Goal: Information Seeking & Learning: Learn about a topic

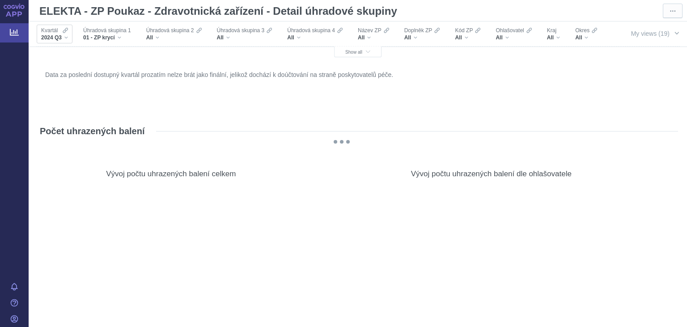
click at [53, 35] on span "2024 Q3" at bounding box center [51, 37] width 21 height 7
click at [62, 35] on div "2024 Q3" at bounding box center [54, 37] width 27 height 7
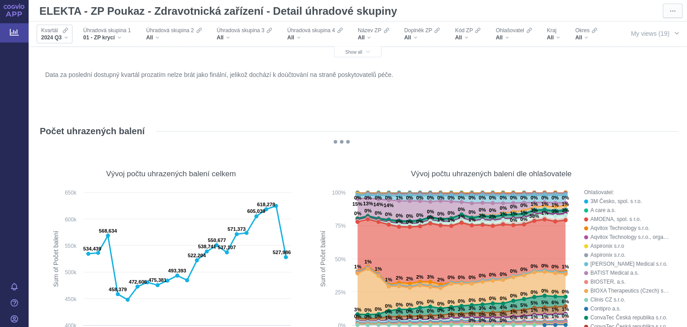
click at [68, 42] on div "Kvartál 2024 Q3" at bounding box center [55, 34] width 36 height 19
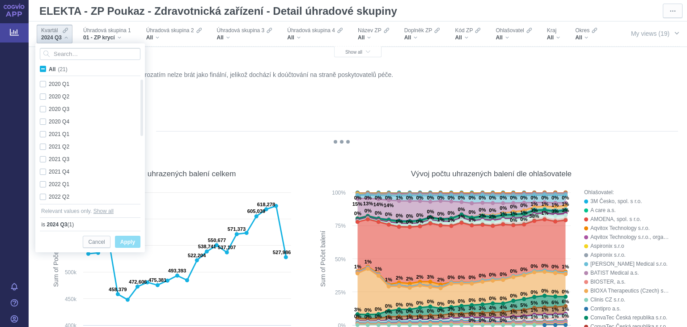
click at [68, 42] on div "Kvartál 2024 Q3" at bounding box center [55, 34] width 36 height 19
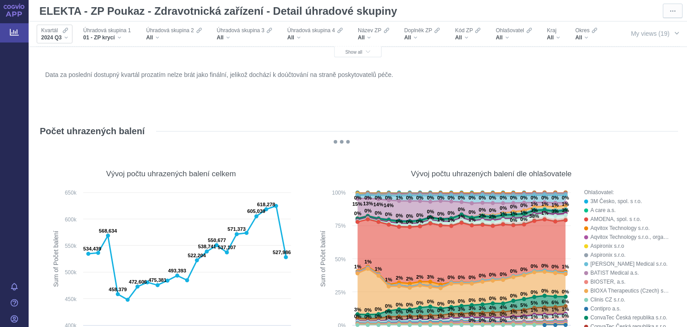
click at [62, 36] on div "2024 Q3" at bounding box center [54, 37] width 27 height 7
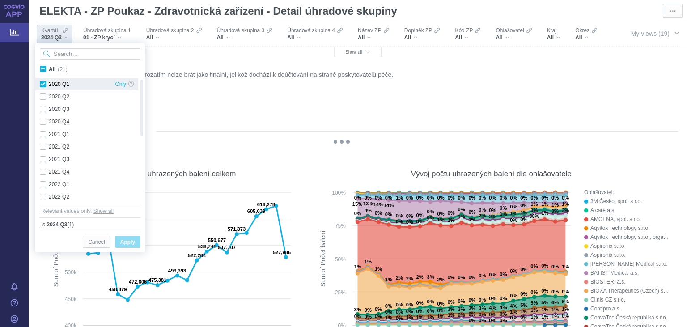
checkbox input "true"
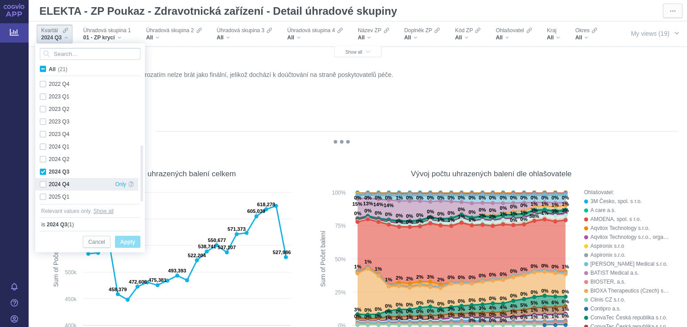
click at [44, 185] on div "2024 Q4 Only" at bounding box center [86, 184] width 103 height 13
checkbox input "true"
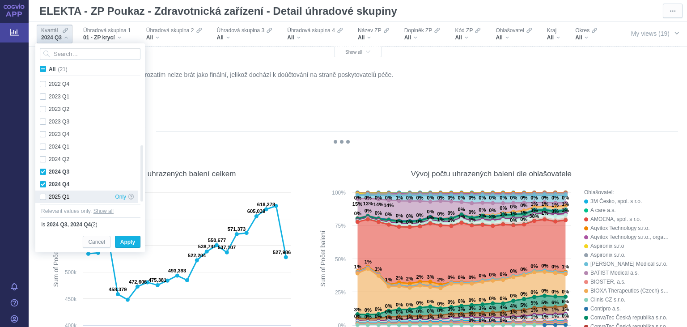
click at [43, 194] on div "2025 Q1 Only" at bounding box center [86, 197] width 103 height 13
checkbox input "true"
click at [126, 241] on span "Apply" at bounding box center [127, 242] width 15 height 11
click at [272, 29] on icon at bounding box center [269, 30] width 5 height 7
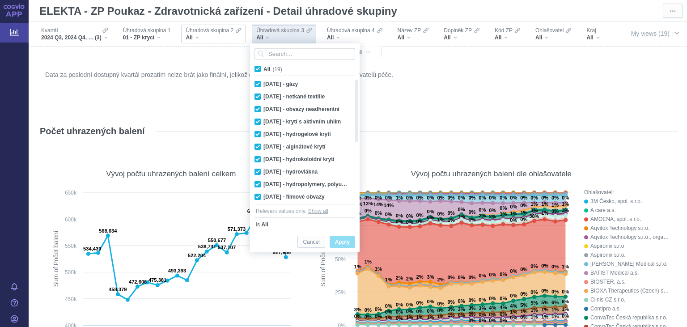
click at [206, 33] on span "Úhradová skupina 2" at bounding box center [210, 30] width 48 height 7
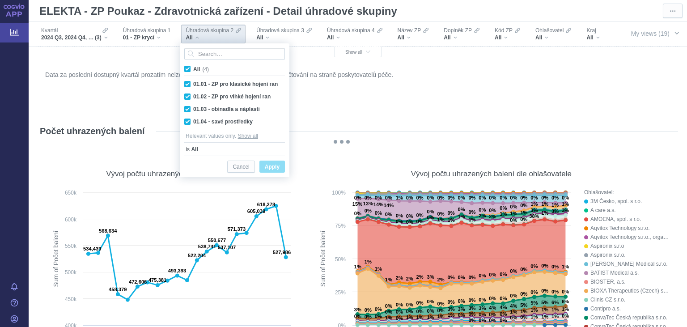
click at [193, 69] on span "All (4)" at bounding box center [201, 69] width 16 height 6
click at [193, 69] on input "All (4)" at bounding box center [196, 67] width 6 height 6
checkbox input "false"
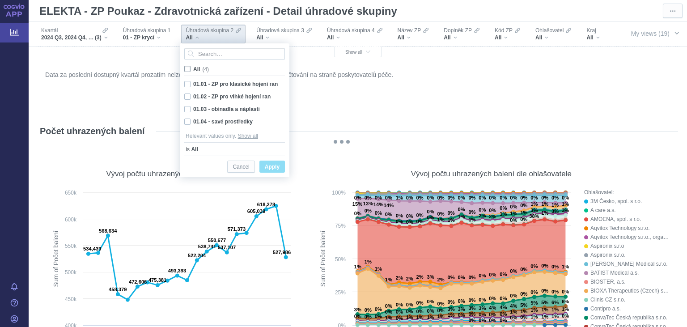
checkbox input "false"
click at [193, 69] on span "All (4)" at bounding box center [200, 69] width 15 height 6
click at [193, 69] on input "All (4)" at bounding box center [196, 67] width 6 height 6
checkbox input "true"
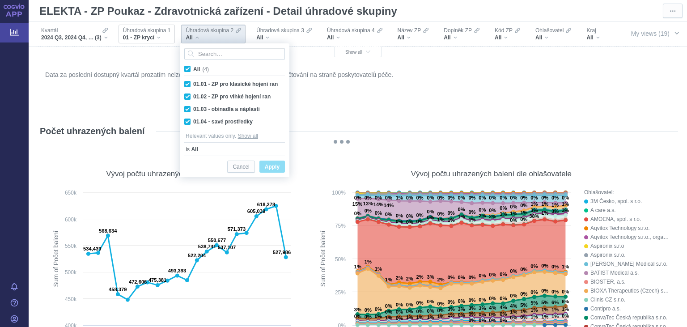
click at [160, 36] on div "01 - ZP krycí" at bounding box center [147, 37] width 48 height 7
click at [150, 35] on span "01 - ZP krycí" at bounding box center [139, 37] width 32 height 7
click at [242, 165] on div "Vývoj počtu uhrazených balení celkem" at bounding box center [171, 173] width 249 height 21
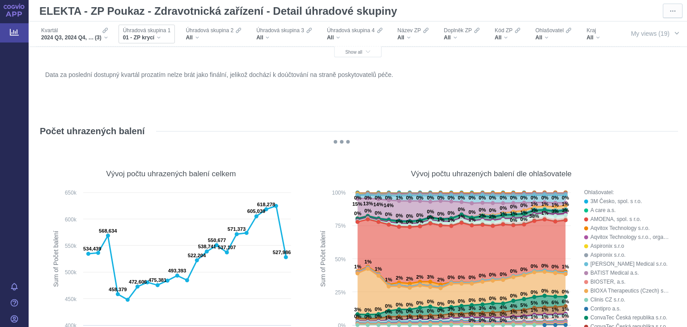
click at [140, 37] on span "01 - ZP krycí" at bounding box center [139, 37] width 32 height 7
click at [166, 34] on span "Úhradová skupina 1" at bounding box center [147, 30] width 48 height 7
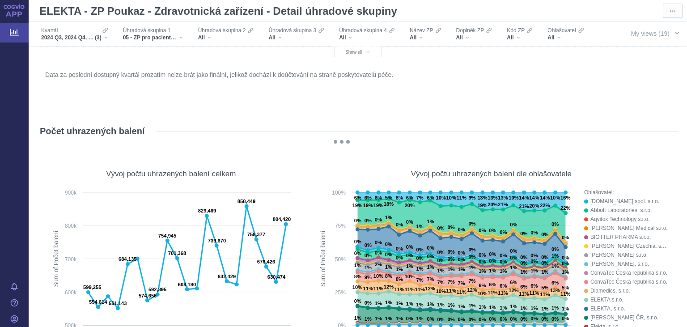
click at [381, 102] on div "Data za poslední dostupný kvartál prozatím nelze brát jako finální, jelikož doc…" at bounding box center [358, 89] width 630 height 43
click at [225, 38] on div "All" at bounding box center [225, 37] width 55 height 7
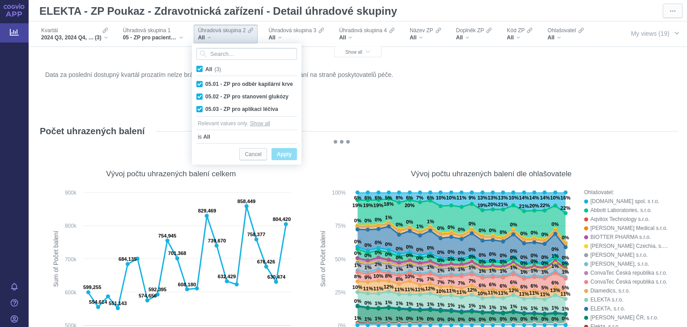
click at [225, 38] on div "All" at bounding box center [225, 37] width 55 height 7
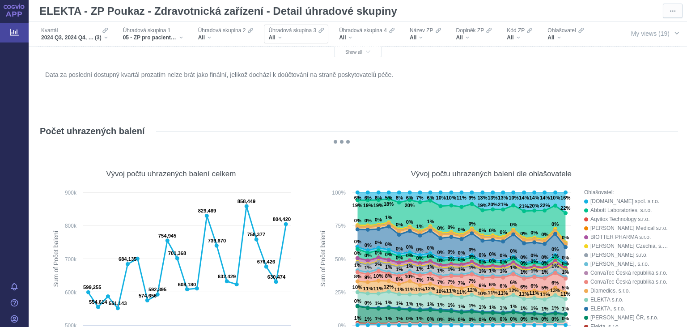
click at [295, 35] on div "All" at bounding box center [295, 37] width 55 height 7
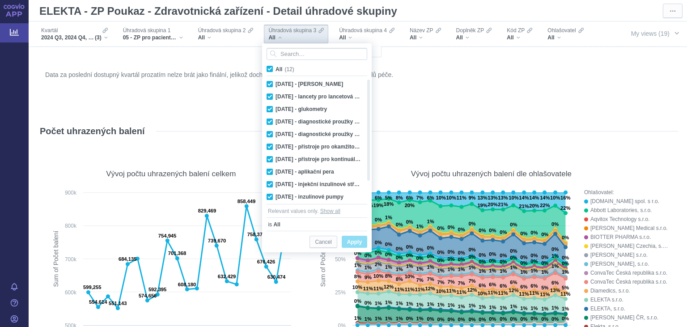
click at [295, 35] on div "All" at bounding box center [295, 37] width 55 height 7
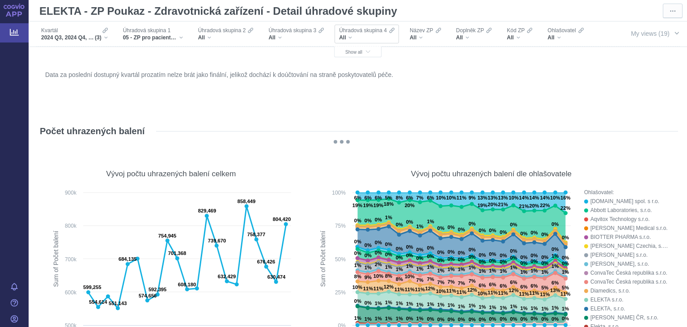
click at [345, 35] on span "All" at bounding box center [342, 37] width 7 height 7
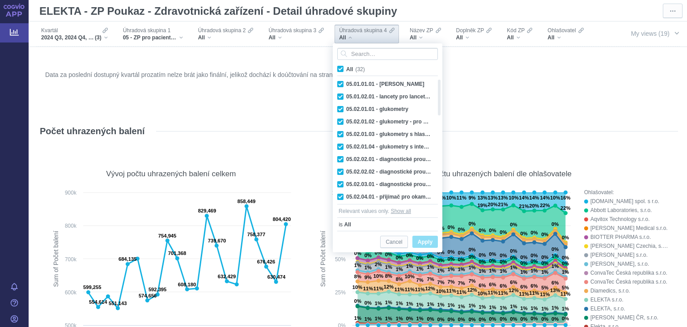
click at [345, 35] on span "All" at bounding box center [342, 37] width 7 height 7
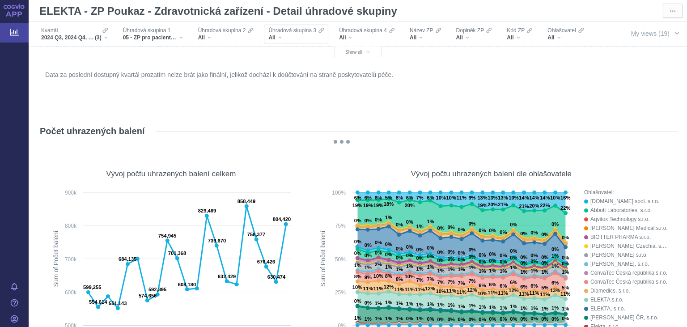
click at [302, 35] on div "All" at bounding box center [295, 37] width 55 height 7
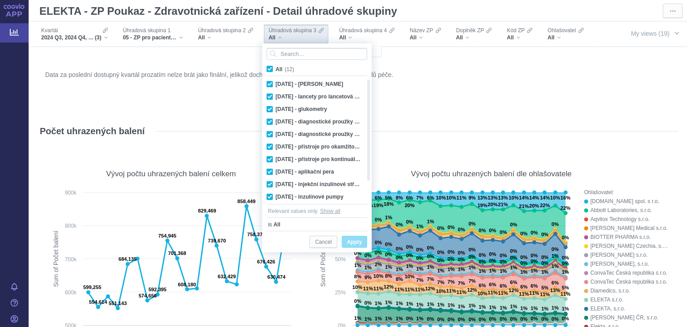
click at [276, 67] on span "All (12)" at bounding box center [285, 69] width 19 height 6
click at [276, 67] on input "All (12)" at bounding box center [279, 67] width 6 height 6
checkbox input "false"
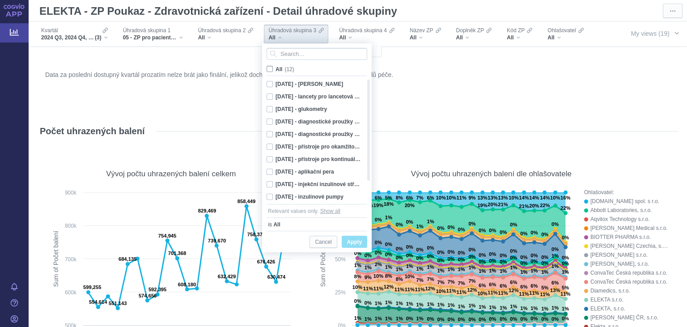
checkbox input "false"
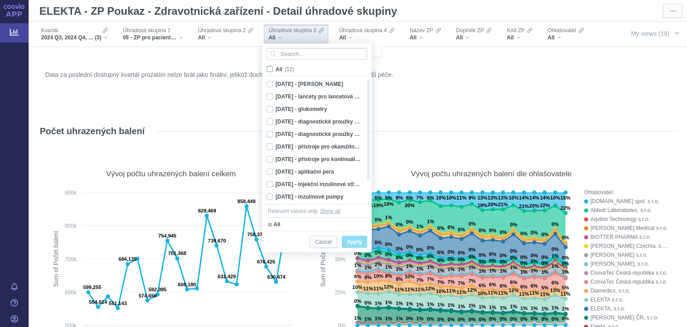
checkbox input "false"
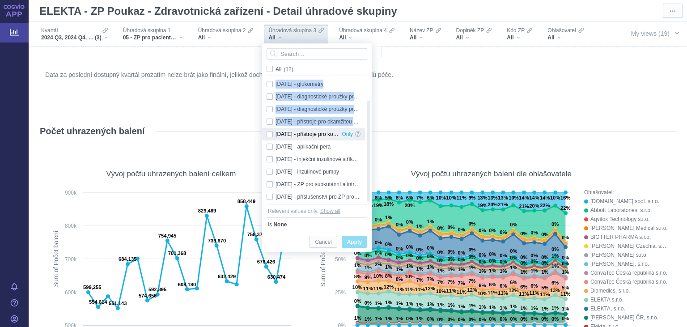
click at [268, 134] on div "05.02.05 - přístroje pro kontinuální monitoraci glukózy (CGM = Continuous Gluco…" at bounding box center [313, 134] width 103 height 13
checkbox input "true"
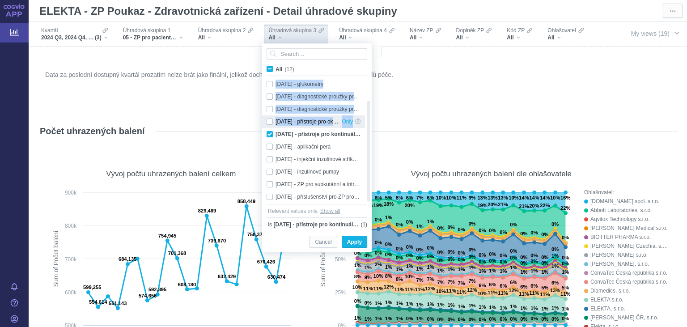
click at [271, 123] on div "05.02.04 - přístroje pro okamžitou monitoraci glukózy (FGM = Flash Glucose Moni…" at bounding box center [313, 121] width 103 height 13
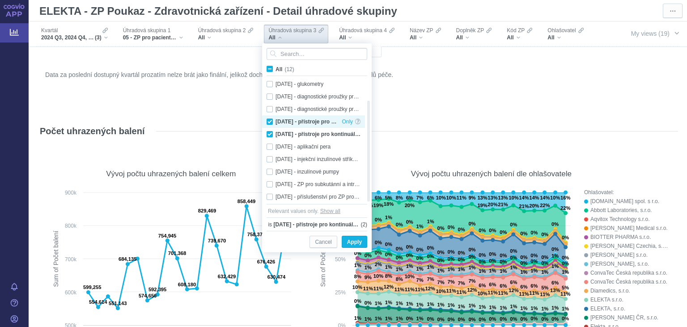
click at [271, 122] on div "05.02.04 - přístroje pro okamžitou monitoraci glukózy (FGM = Flash Glucose Moni…" at bounding box center [313, 121] width 103 height 13
checkbox input "false"
click at [355, 241] on span "Apply" at bounding box center [354, 242] width 15 height 11
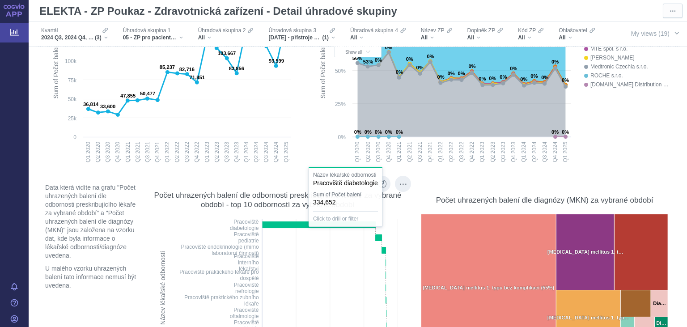
scroll to position [116, 0]
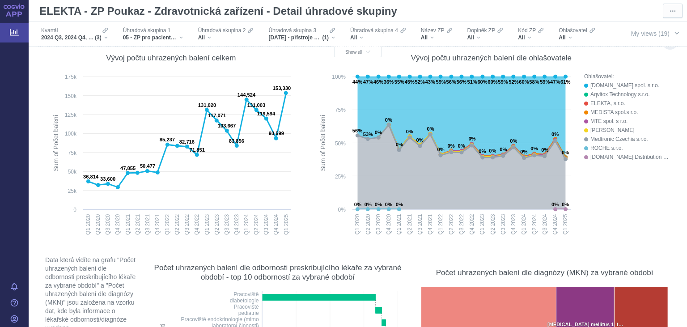
click at [647, 205] on div "Ohlašovatel: A.IMPORT.CZ spol. s r.o. Aqvitox Technology s.r.o. ELEKTA, s.r.o. …" at bounding box center [626, 152] width 85 height 161
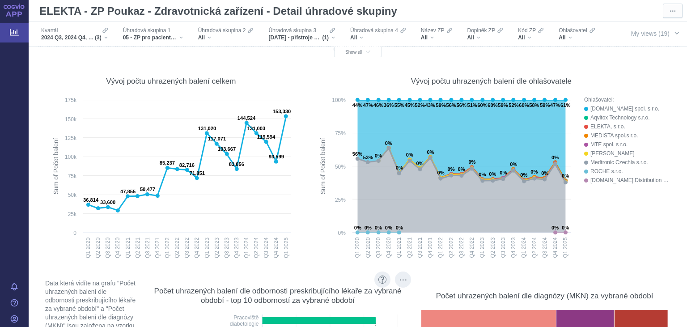
scroll to position [58, 0]
